Goal: Task Accomplishment & Management: Manage account settings

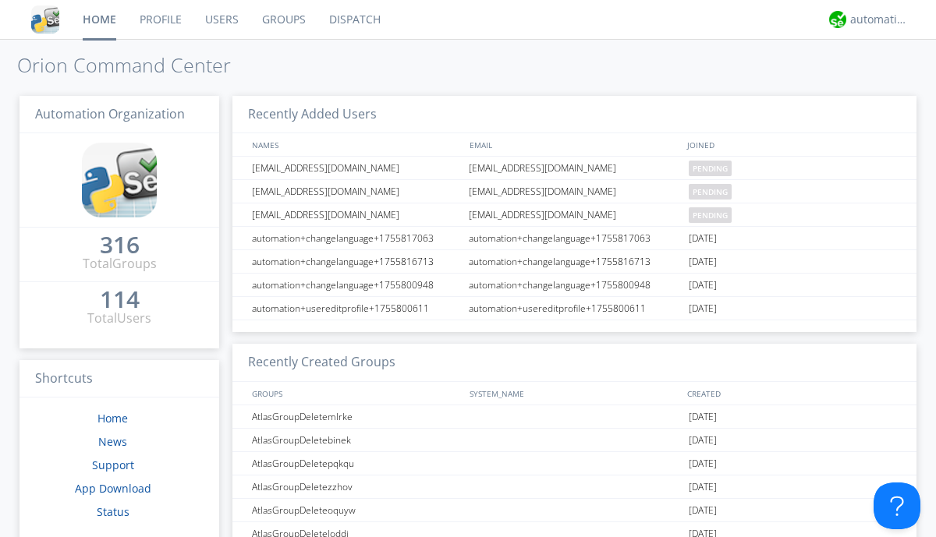
click at [221, 19] on link "Users" at bounding box center [221, 19] width 57 height 39
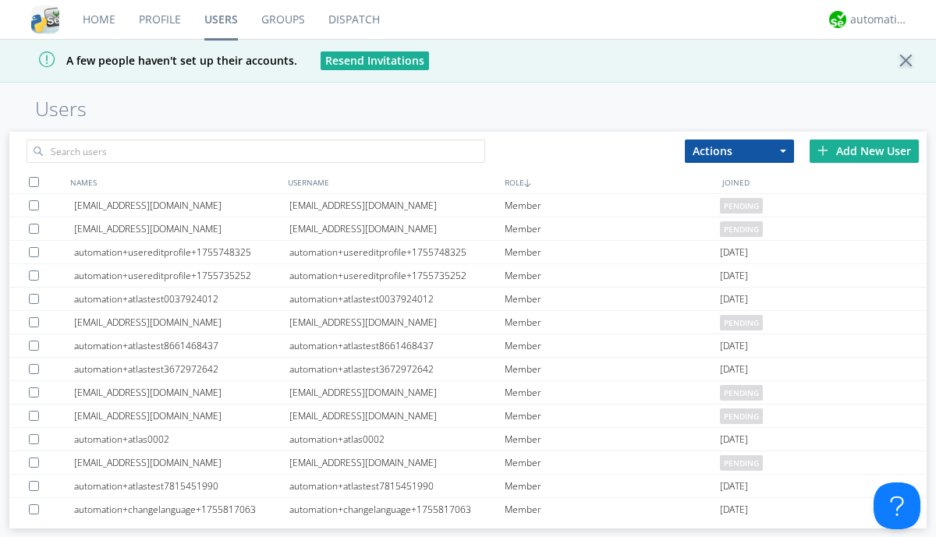
click at [864, 150] on div "Add New User" at bounding box center [863, 151] width 109 height 23
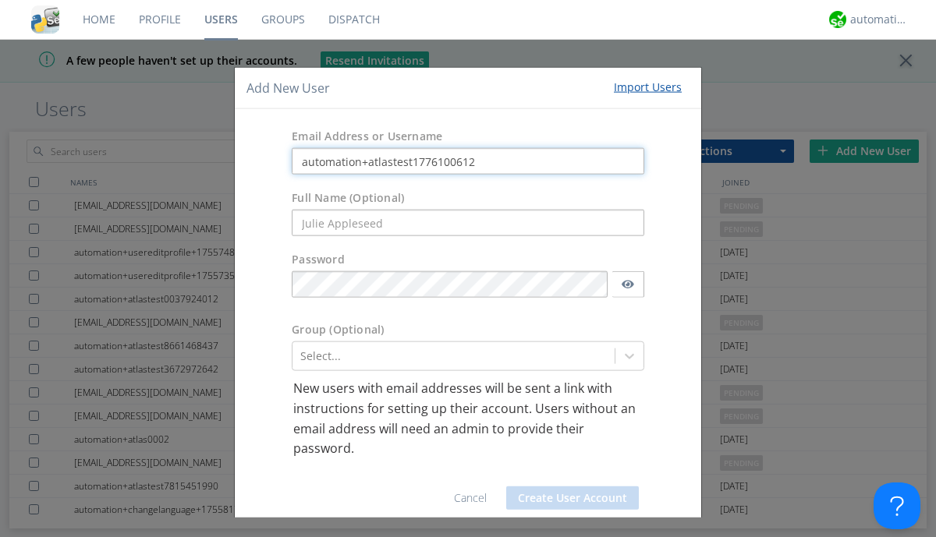
type input "automation+atlastest1776100612"
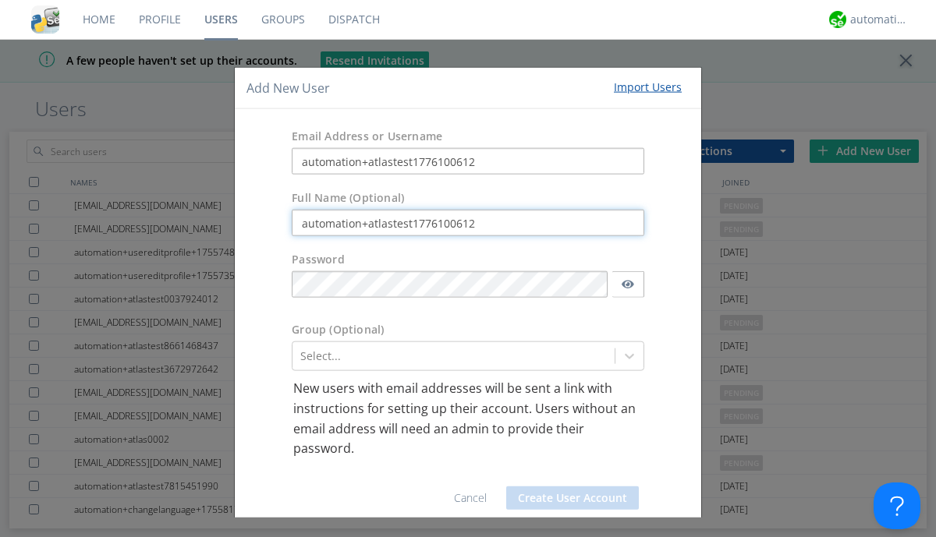
type input "automation+atlastest1776100612"
click at [566, 497] on button "Create User Account" at bounding box center [572, 497] width 133 height 23
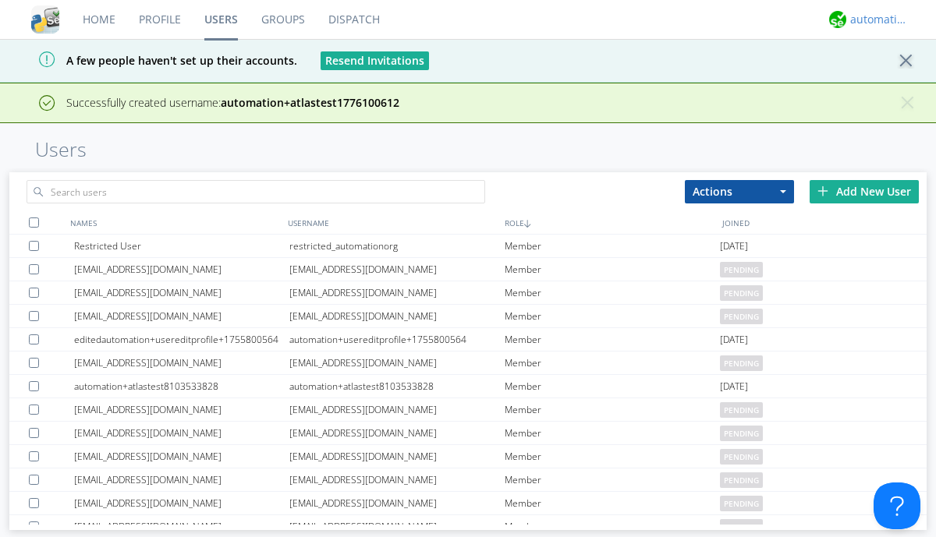
click at [875, 19] on div "automation+atlas" at bounding box center [879, 20] width 58 height 16
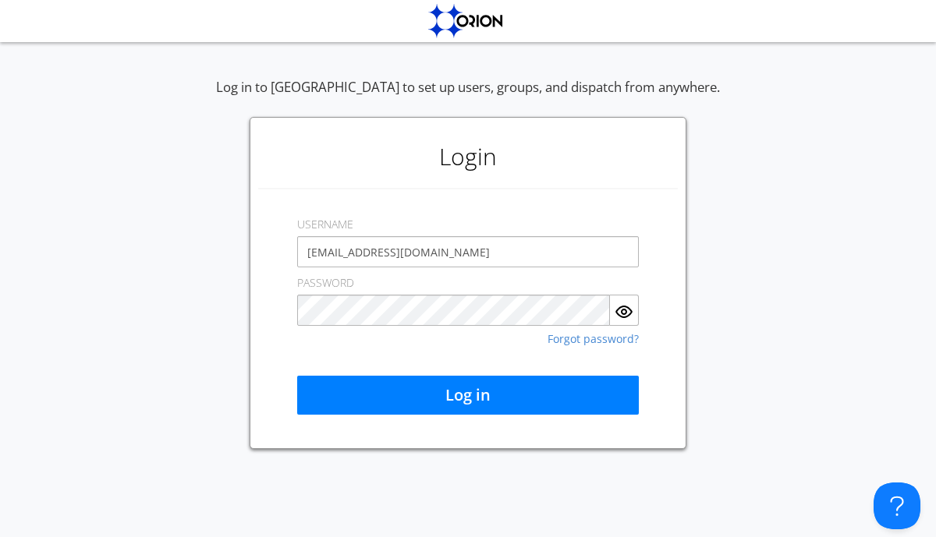
type input "[EMAIL_ADDRESS][DOMAIN_NAME]"
click at [468, 395] on button "Log in" at bounding box center [468, 395] width 342 height 39
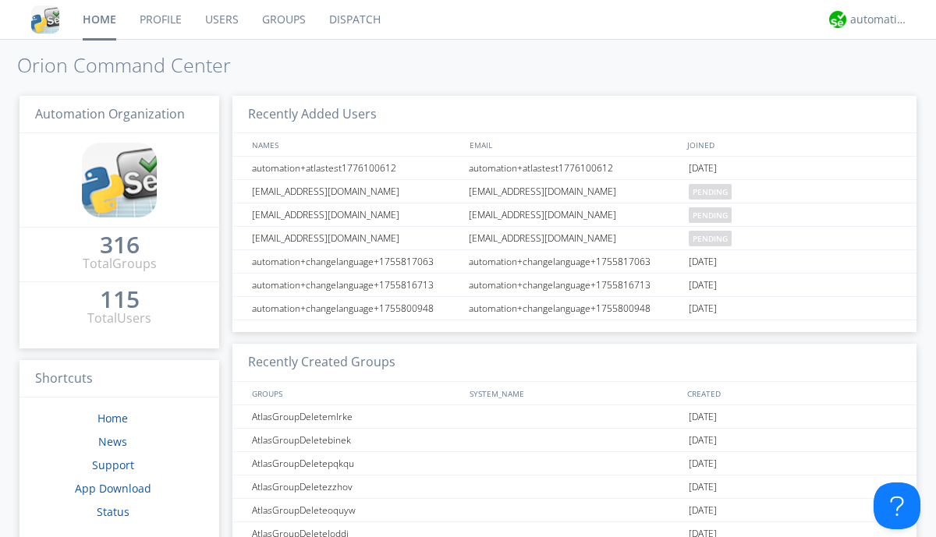
click at [221, 19] on link "Users" at bounding box center [221, 19] width 57 height 39
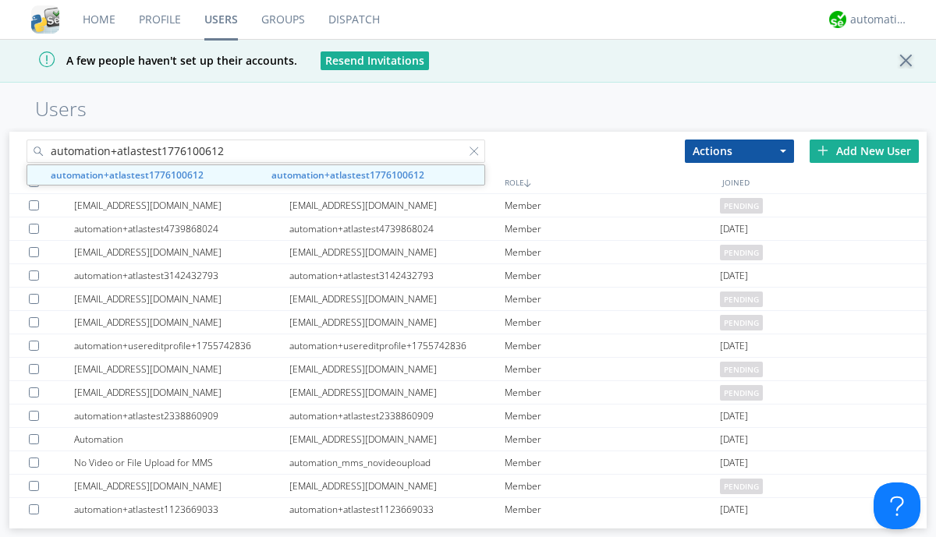
type input "automation+atlastest1776100612"
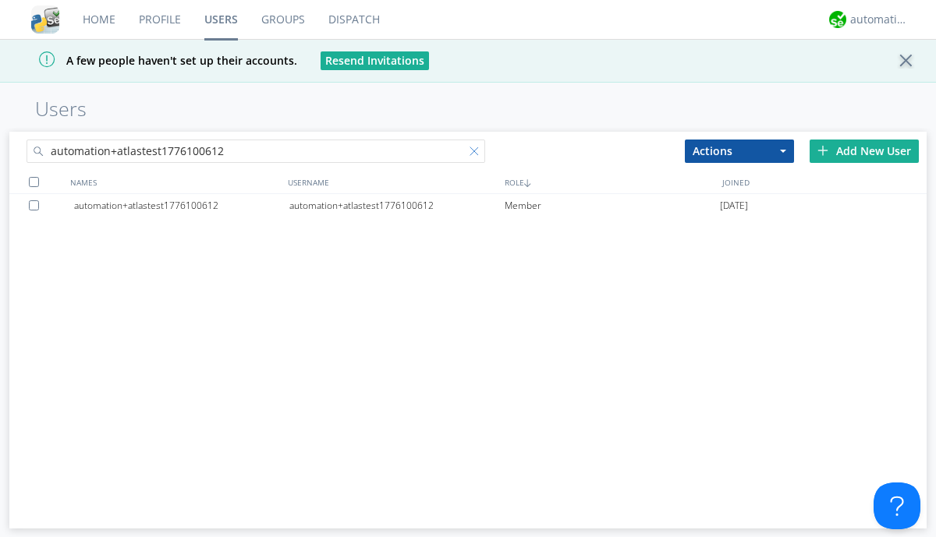
click at [477, 154] on div at bounding box center [477, 155] width 16 height 16
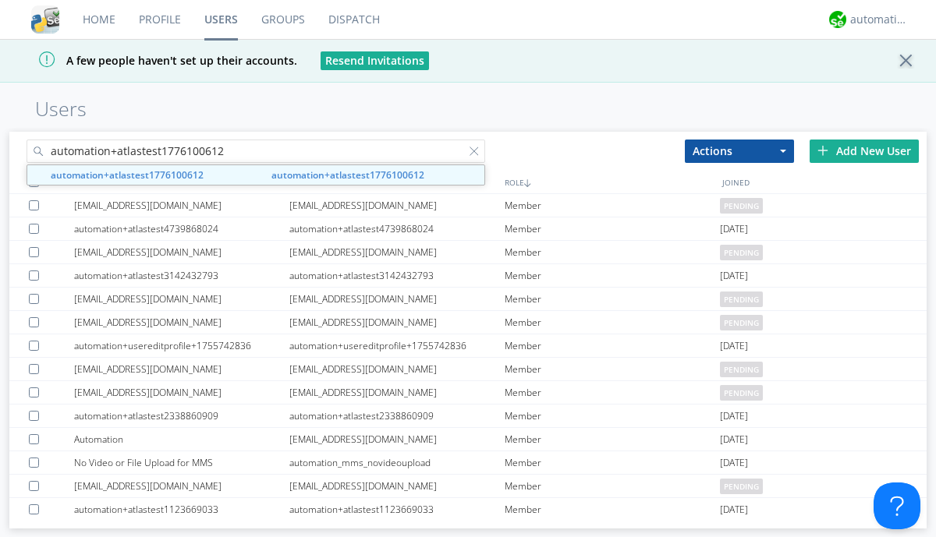
type input "automation+atlastest1776100612"
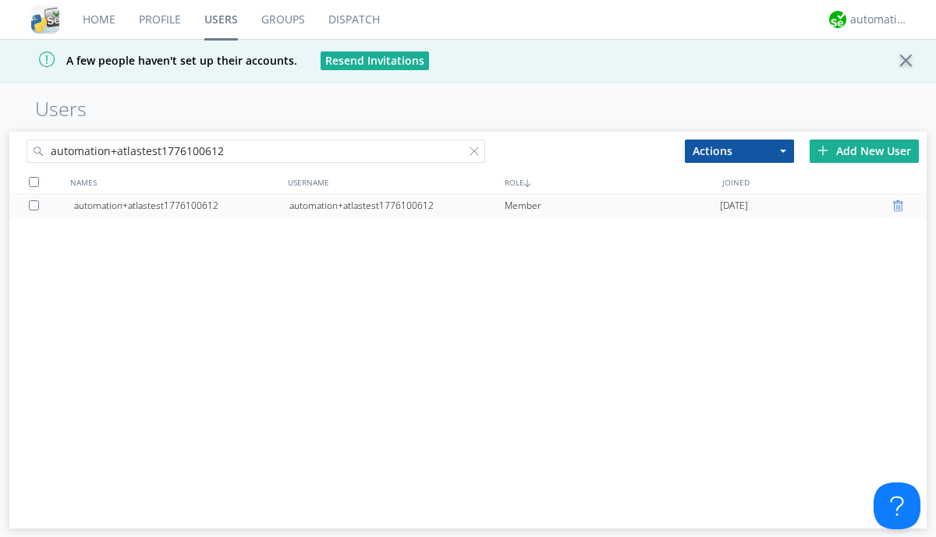
click at [900, 206] on div at bounding box center [900, 206] width 16 height 12
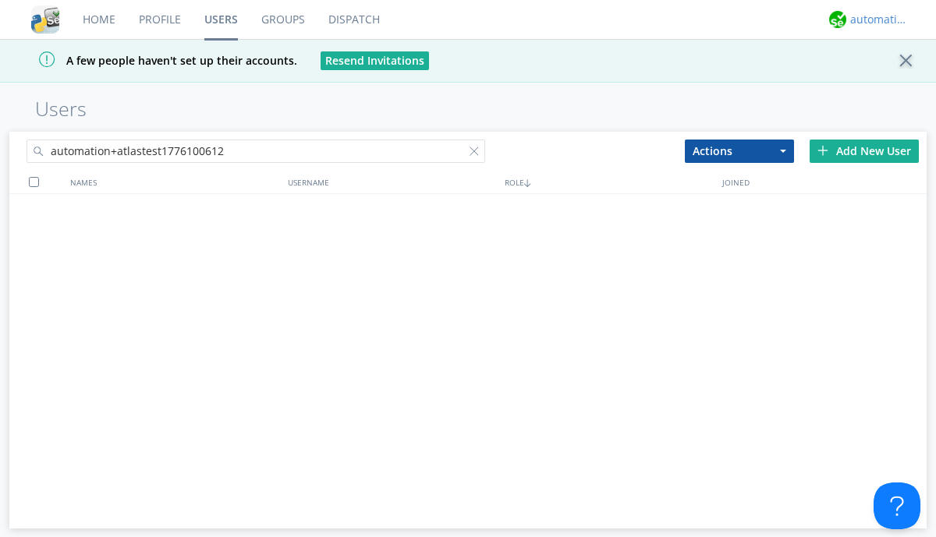
click at [875, 19] on div "automation+atlas" at bounding box center [879, 20] width 58 height 16
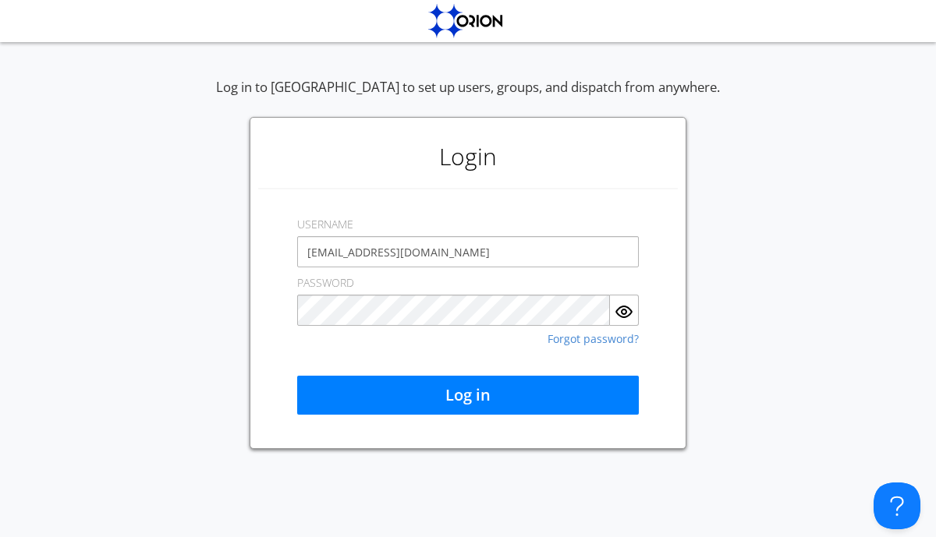
type input "[EMAIL_ADDRESS][DOMAIN_NAME]"
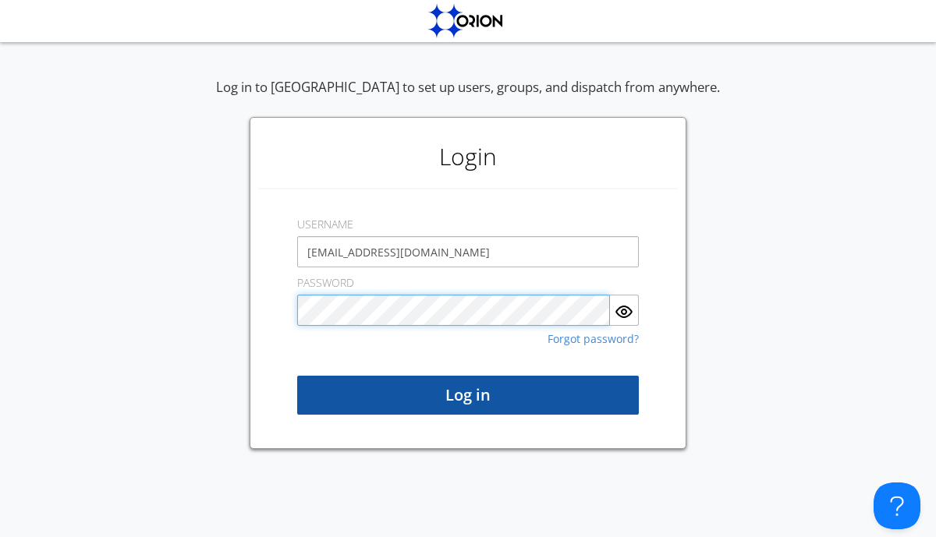
click at [468, 395] on button "Log in" at bounding box center [468, 395] width 342 height 39
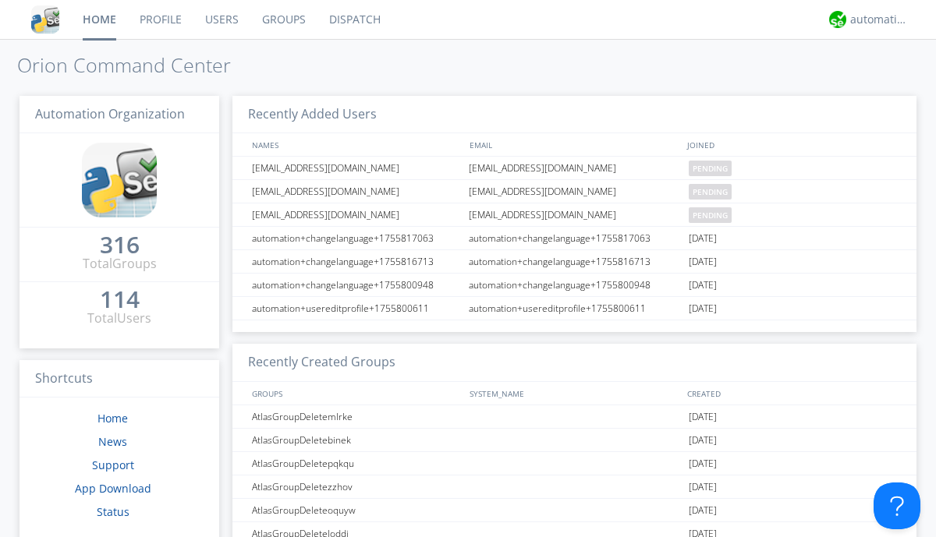
click at [221, 19] on link "Users" at bounding box center [221, 19] width 57 height 39
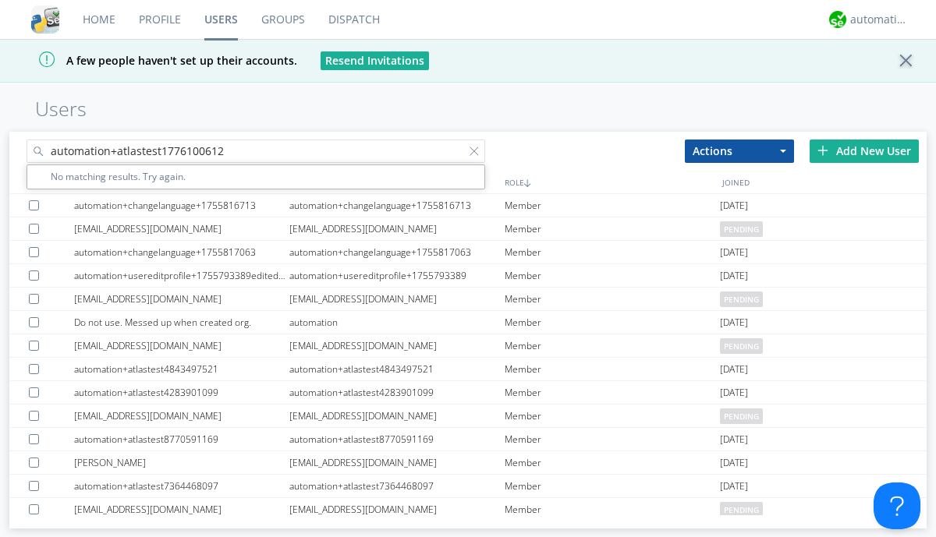
type input "automation+atlastest1776100612"
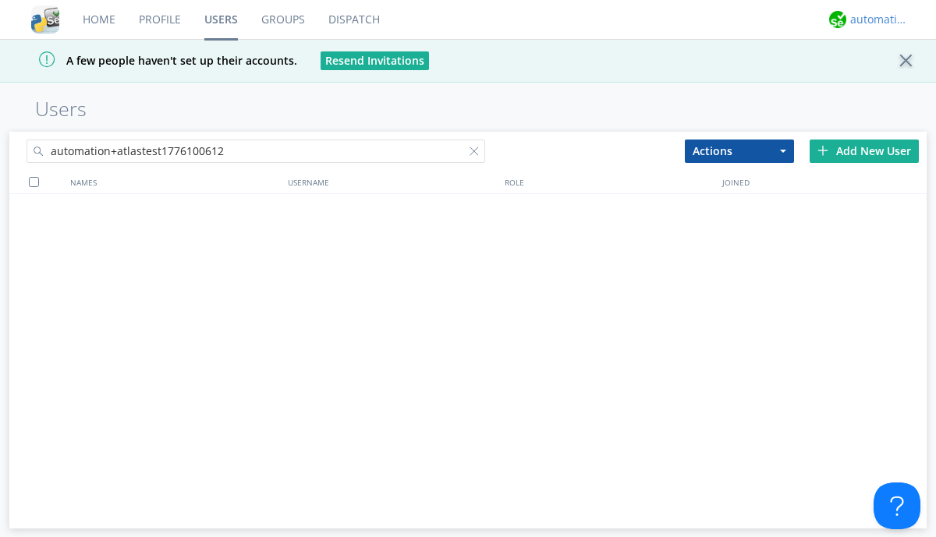
click at [875, 19] on div "automation+atlas" at bounding box center [879, 20] width 58 height 16
